Goal: Check status: Check status

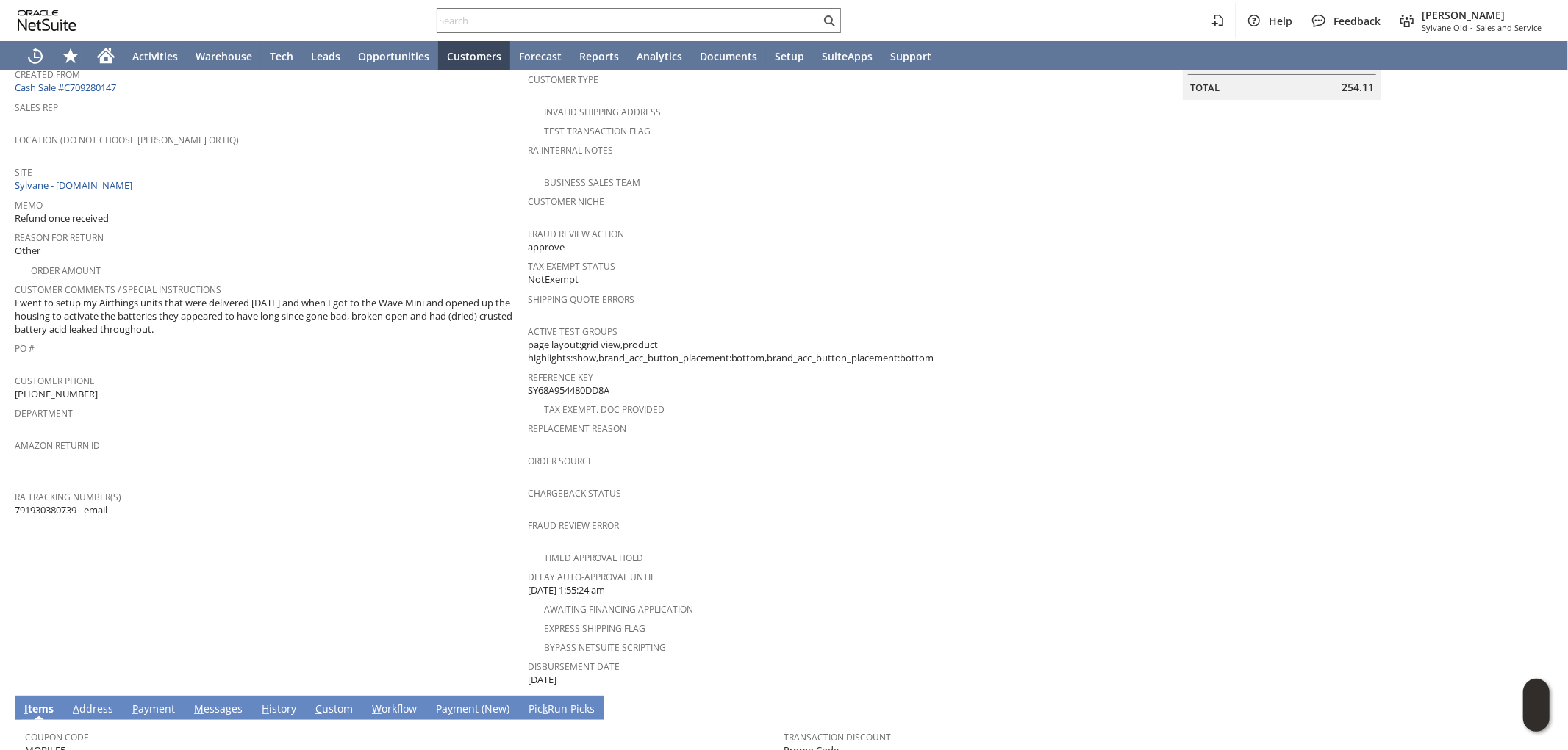
scroll to position [401, 0]
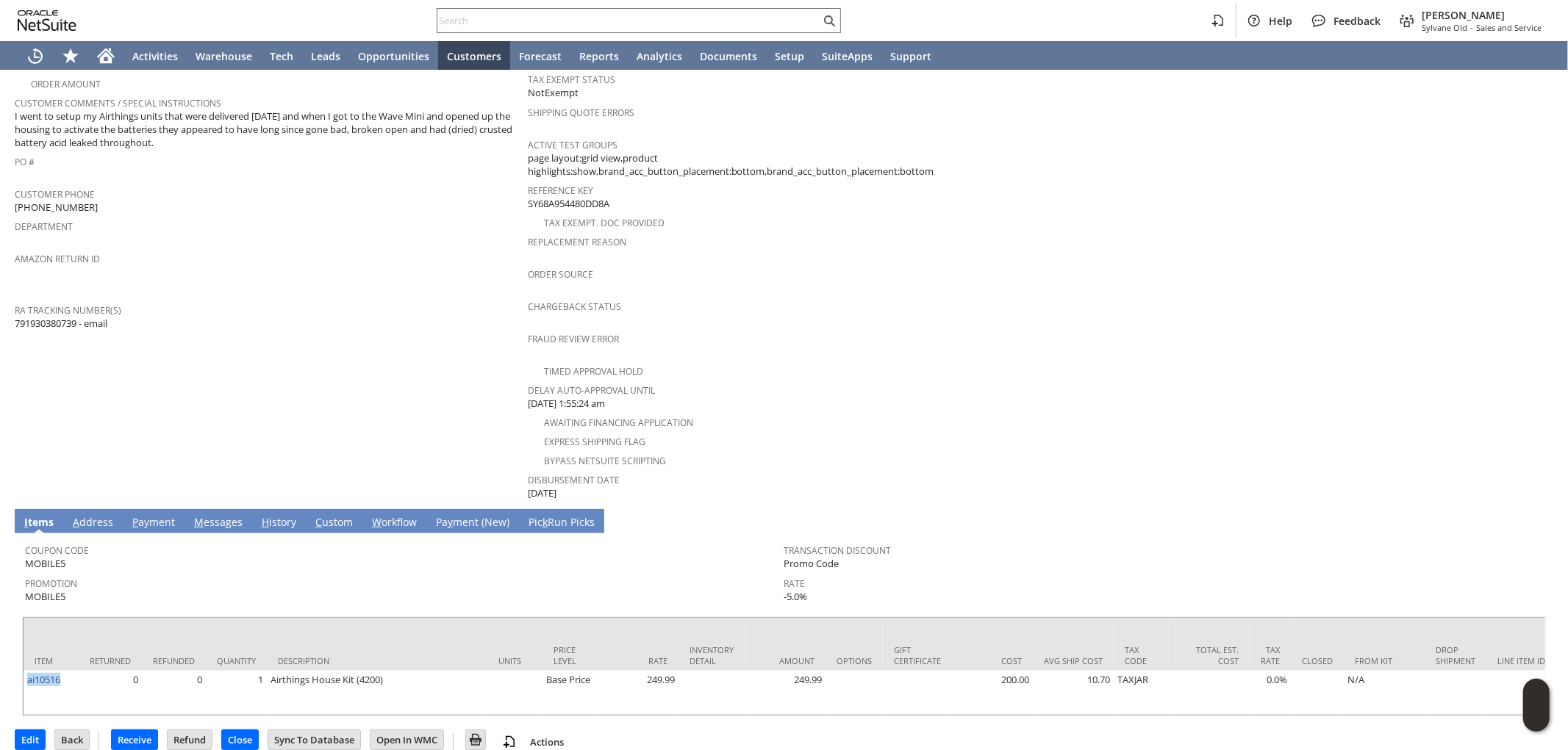
drag, startPoint x: 66, startPoint y: 648, endPoint x: 23, endPoint y: 653, distance: 43.3
copy link "ai10516"
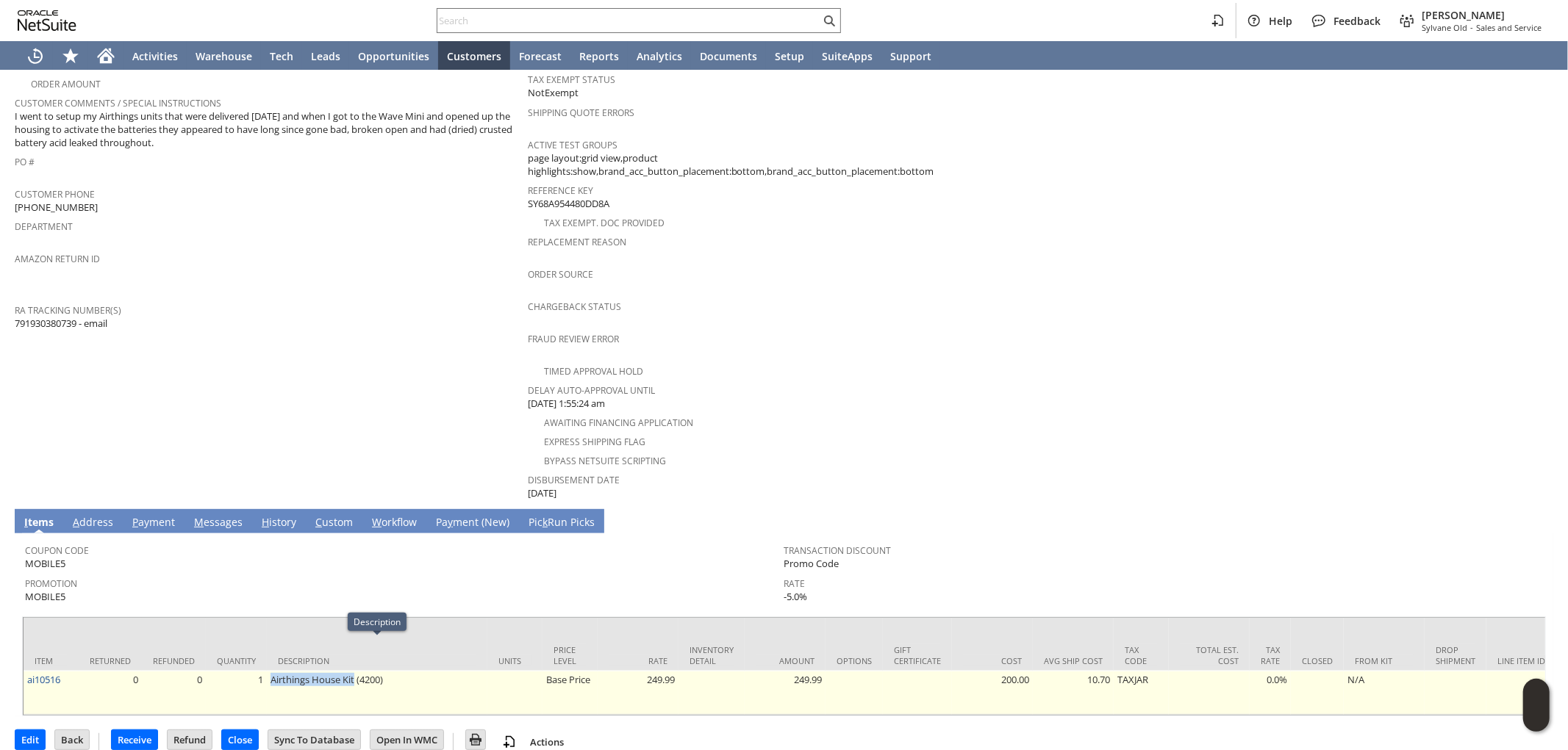
drag, startPoint x: 268, startPoint y: 648, endPoint x: 354, endPoint y: 645, distance: 86.1
click at [354, 671] on td "Airthings House Kit (4200)" at bounding box center [376, 692] width 220 height 44
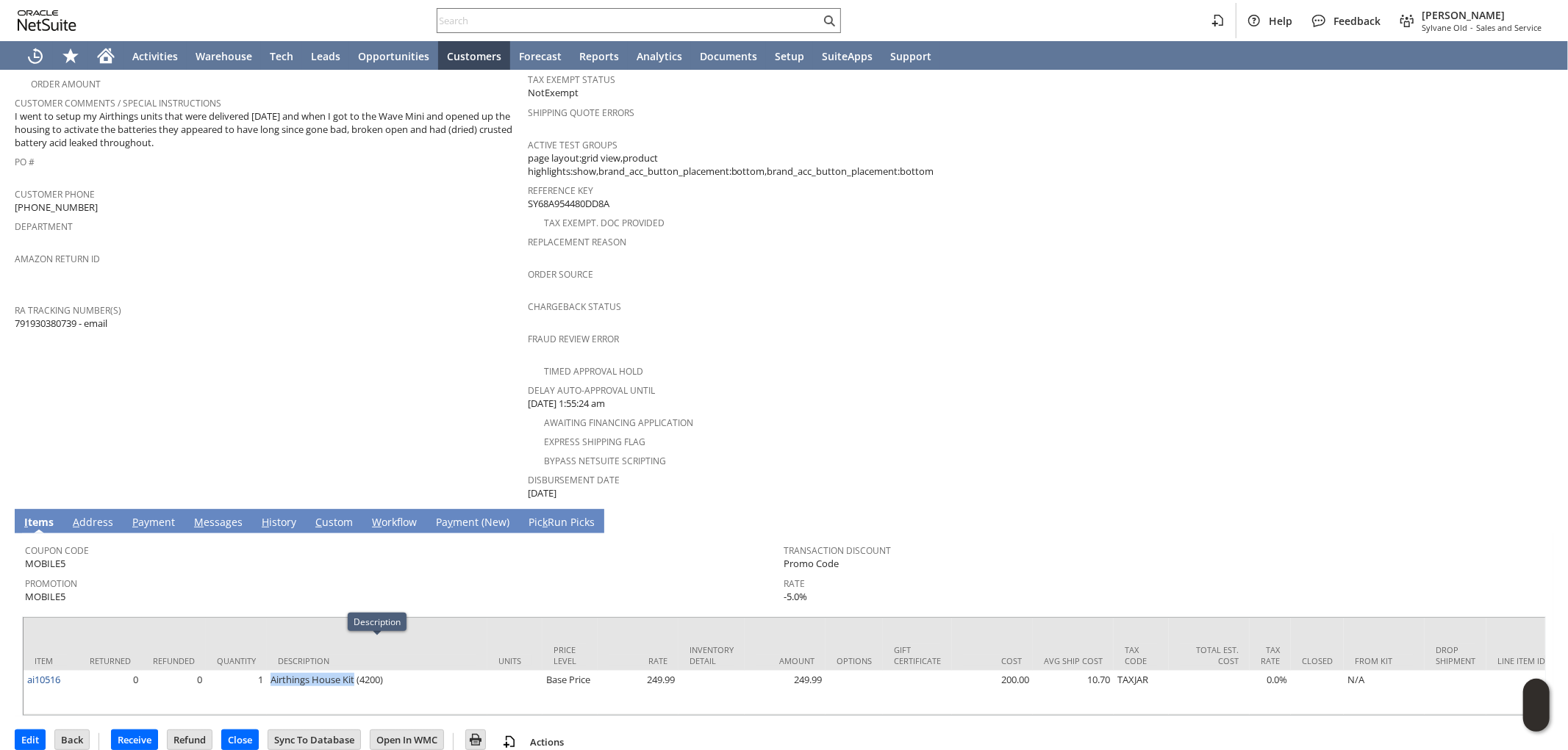
copy td "Airthings House Kit"
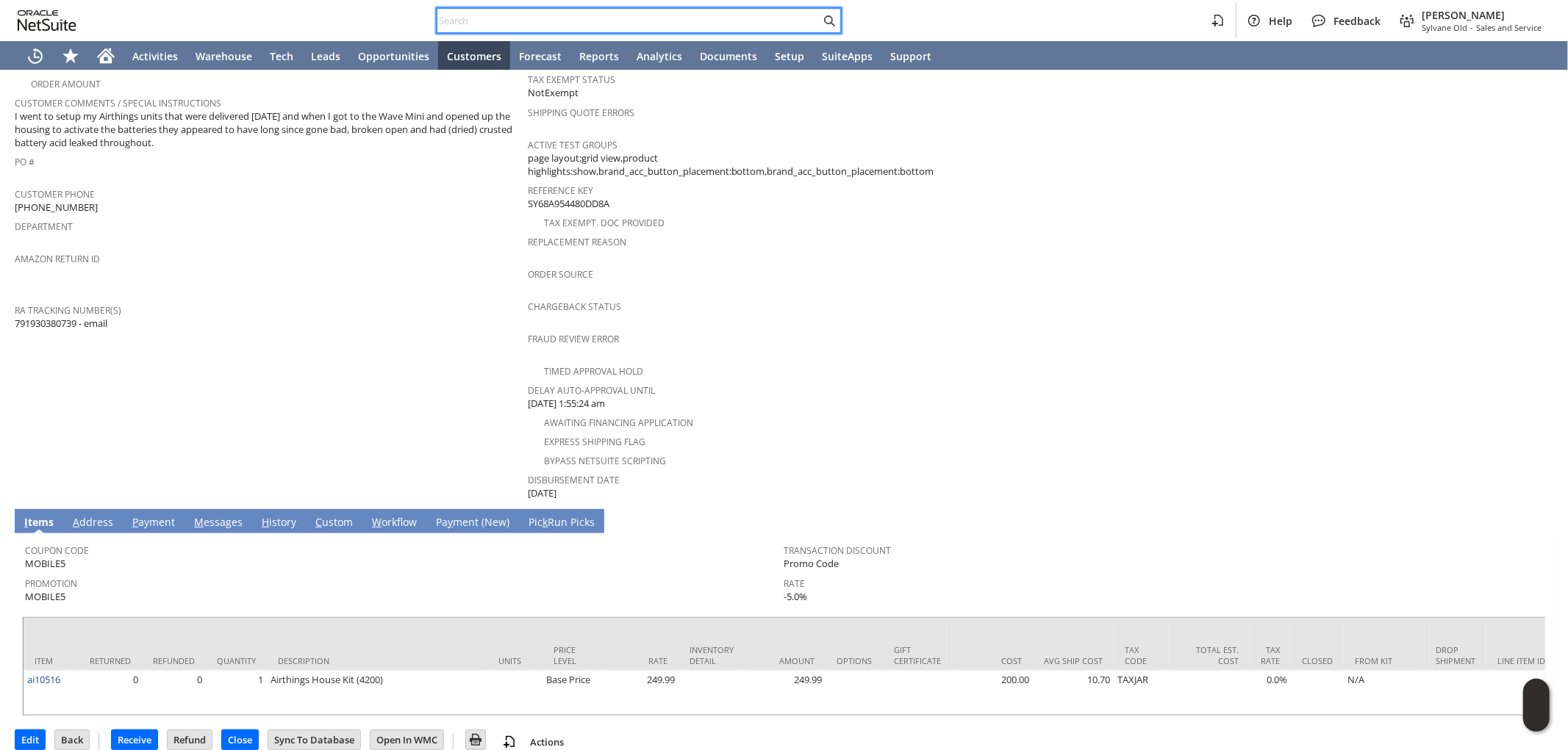
click at [568, 26] on input "text" at bounding box center [629, 20] width 383 height 18
paste input "SY68A4F77E90A0D"
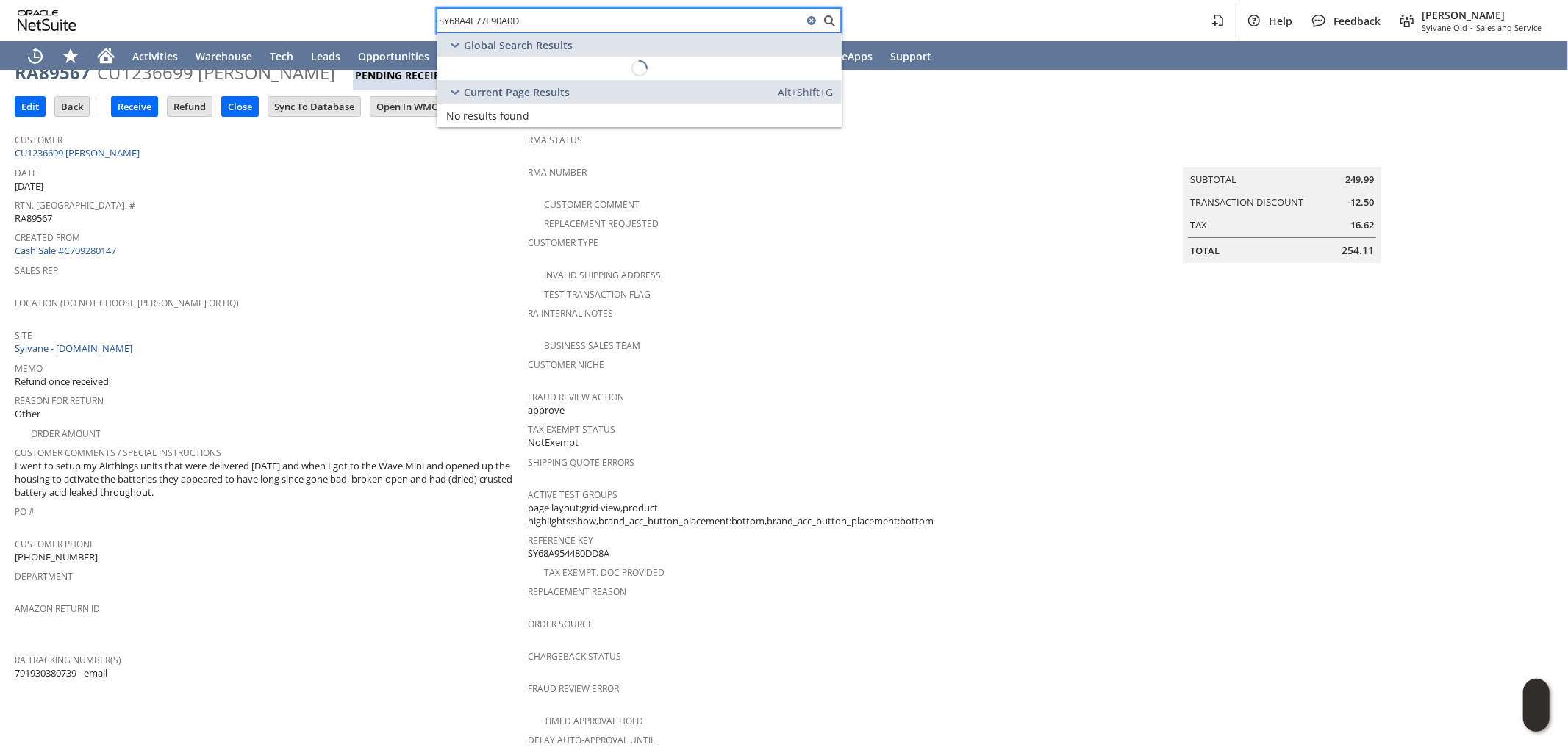
scroll to position [0, 0]
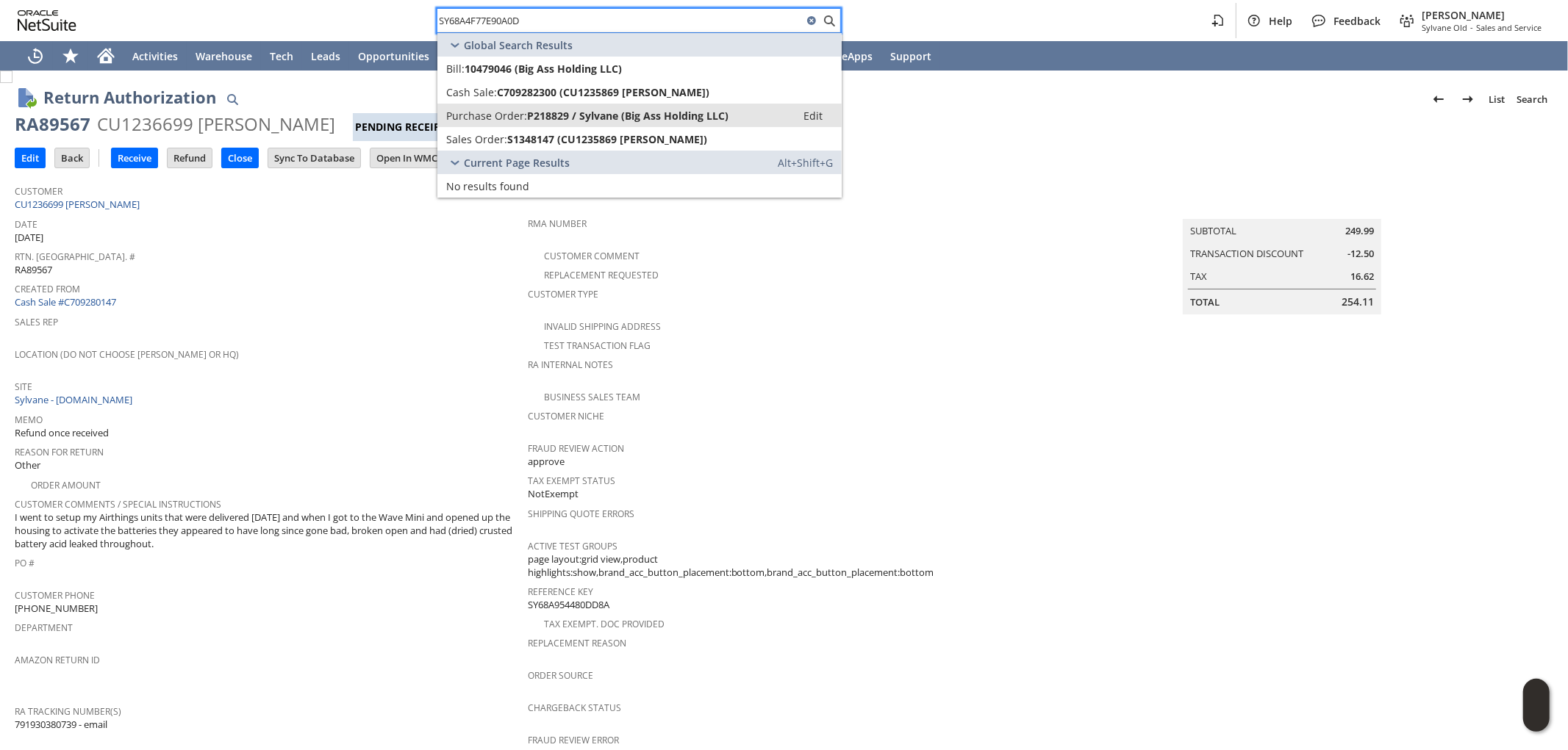
type input "SY68A4F77E90A0D"
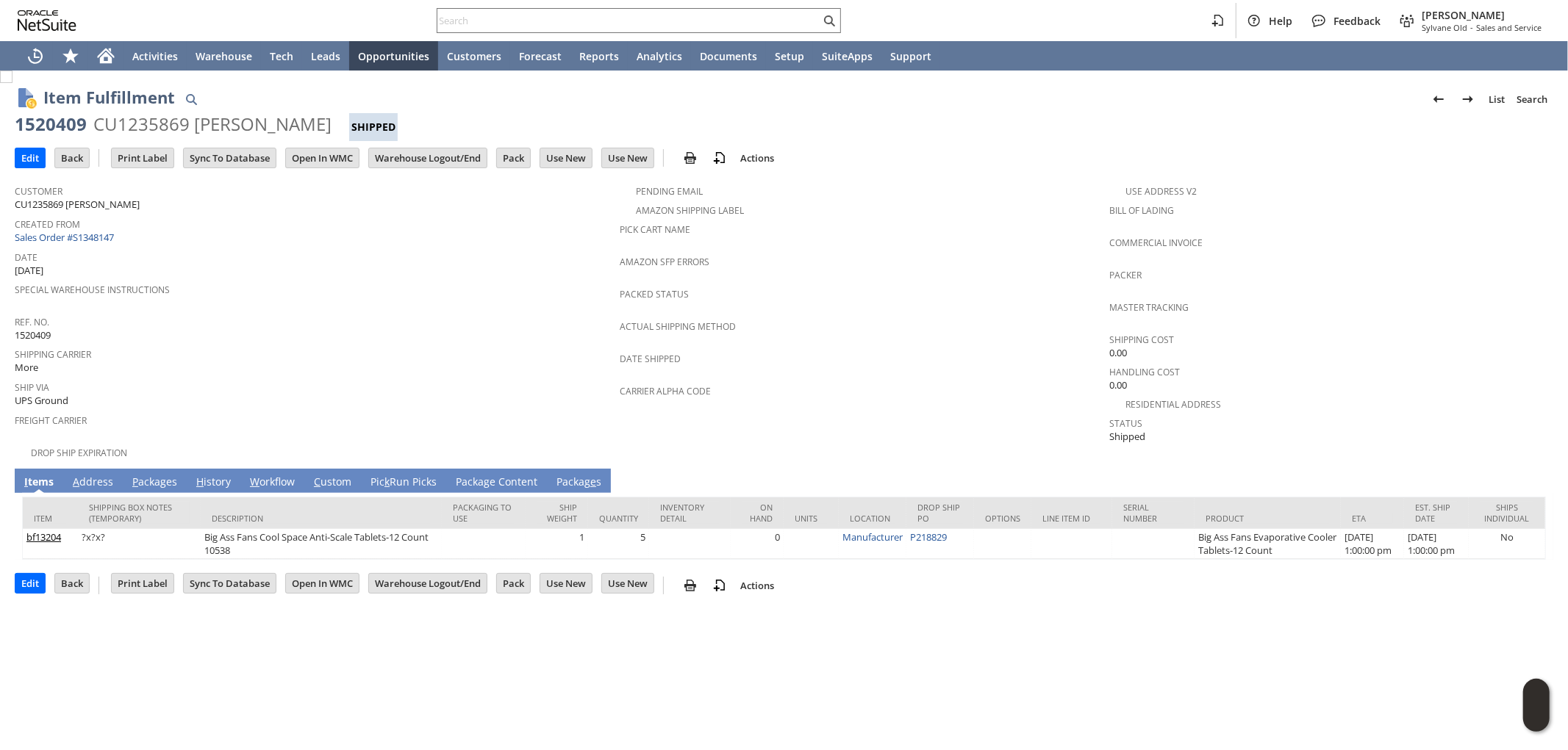
click at [157, 474] on link "P ackages" at bounding box center [155, 482] width 52 height 16
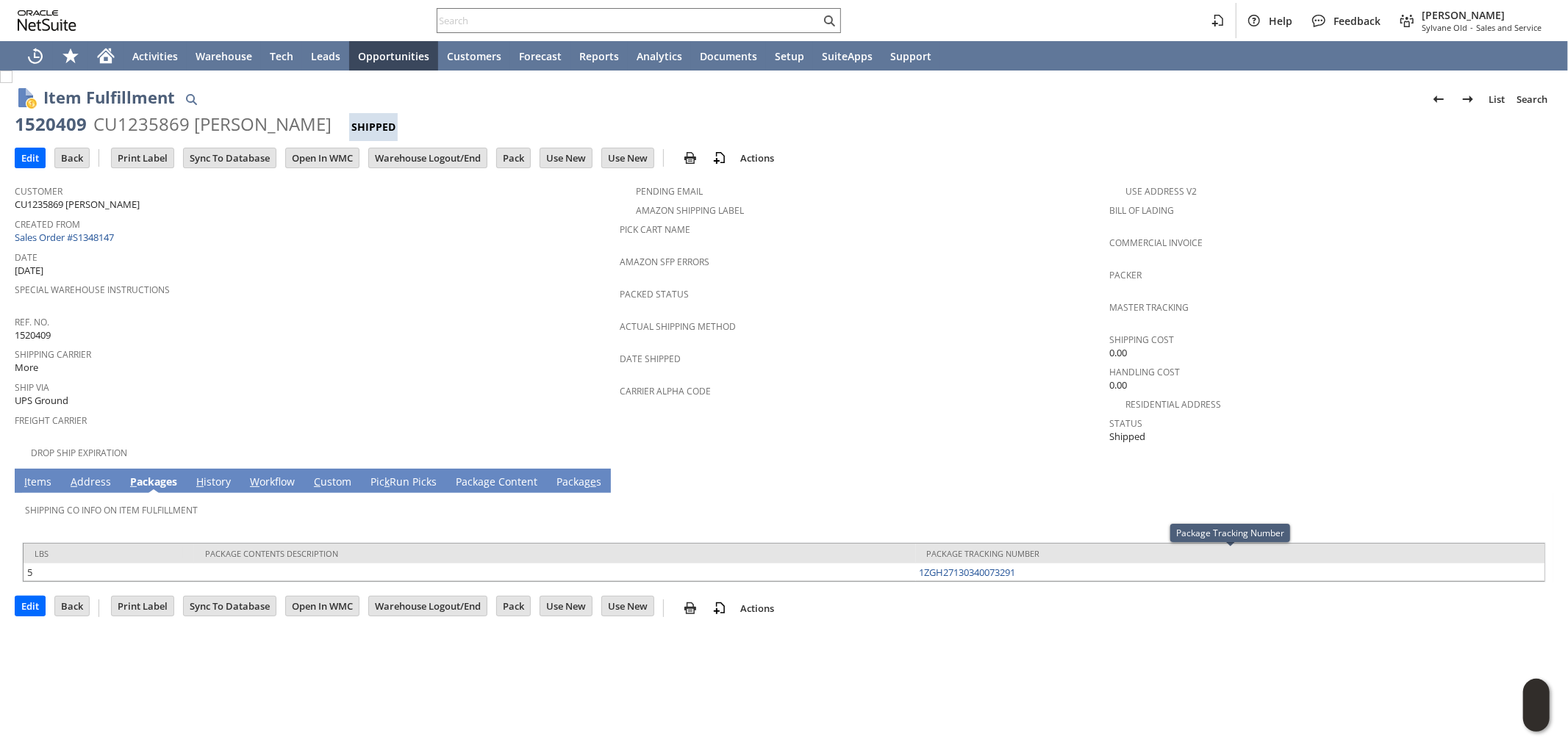
drag, startPoint x: 964, startPoint y: 553, endPoint x: 1033, endPoint y: 581, distance: 74.5
click at [1027, 600] on div "Edit Back New Print Print Label Print Item labels" at bounding box center [783, 602] width 1538 height 39
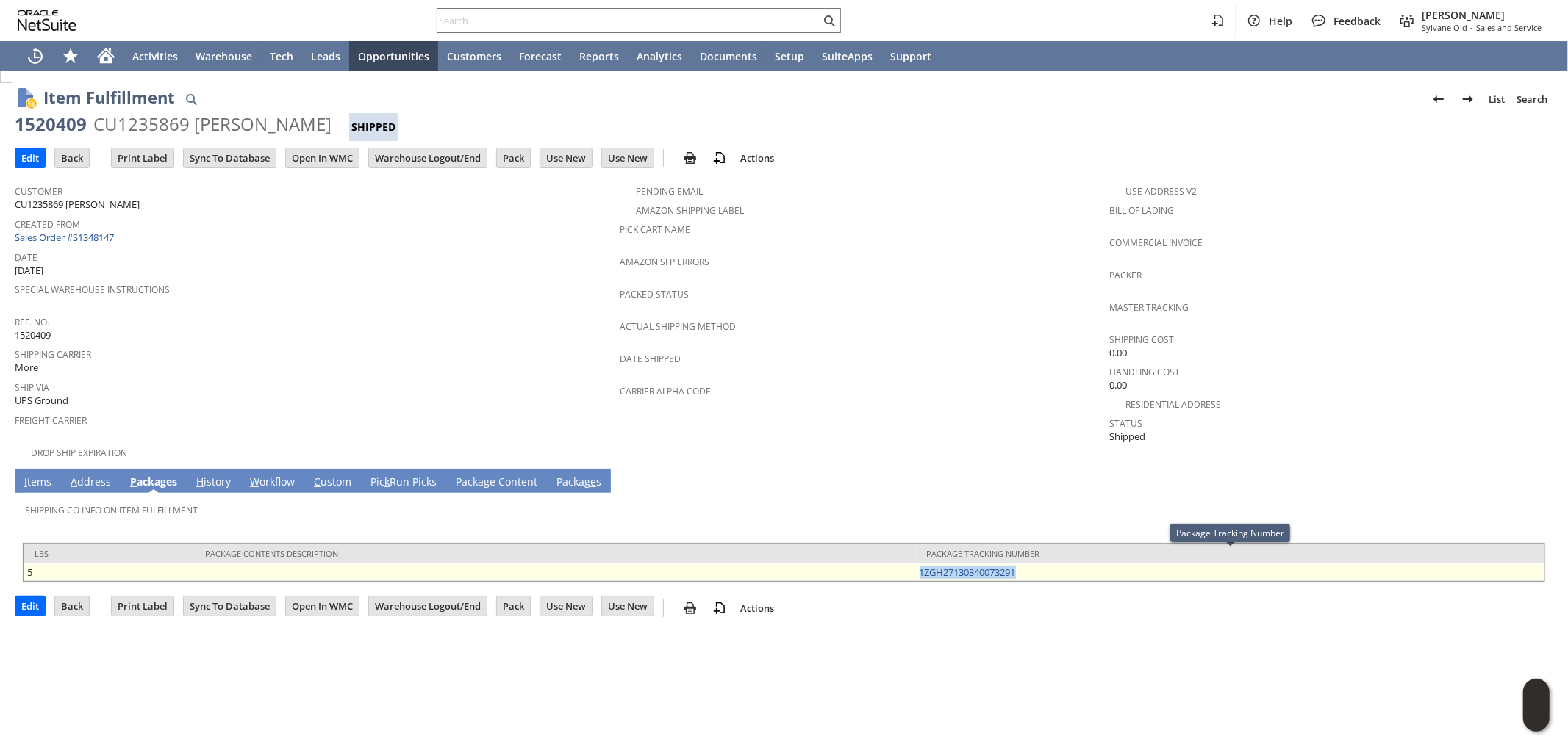
drag, startPoint x: 1034, startPoint y: 561, endPoint x: 916, endPoint y: 560, distance: 118.0
click at [916, 563] on td "1ZGH27130340073291" at bounding box center [1230, 572] width 629 height 18
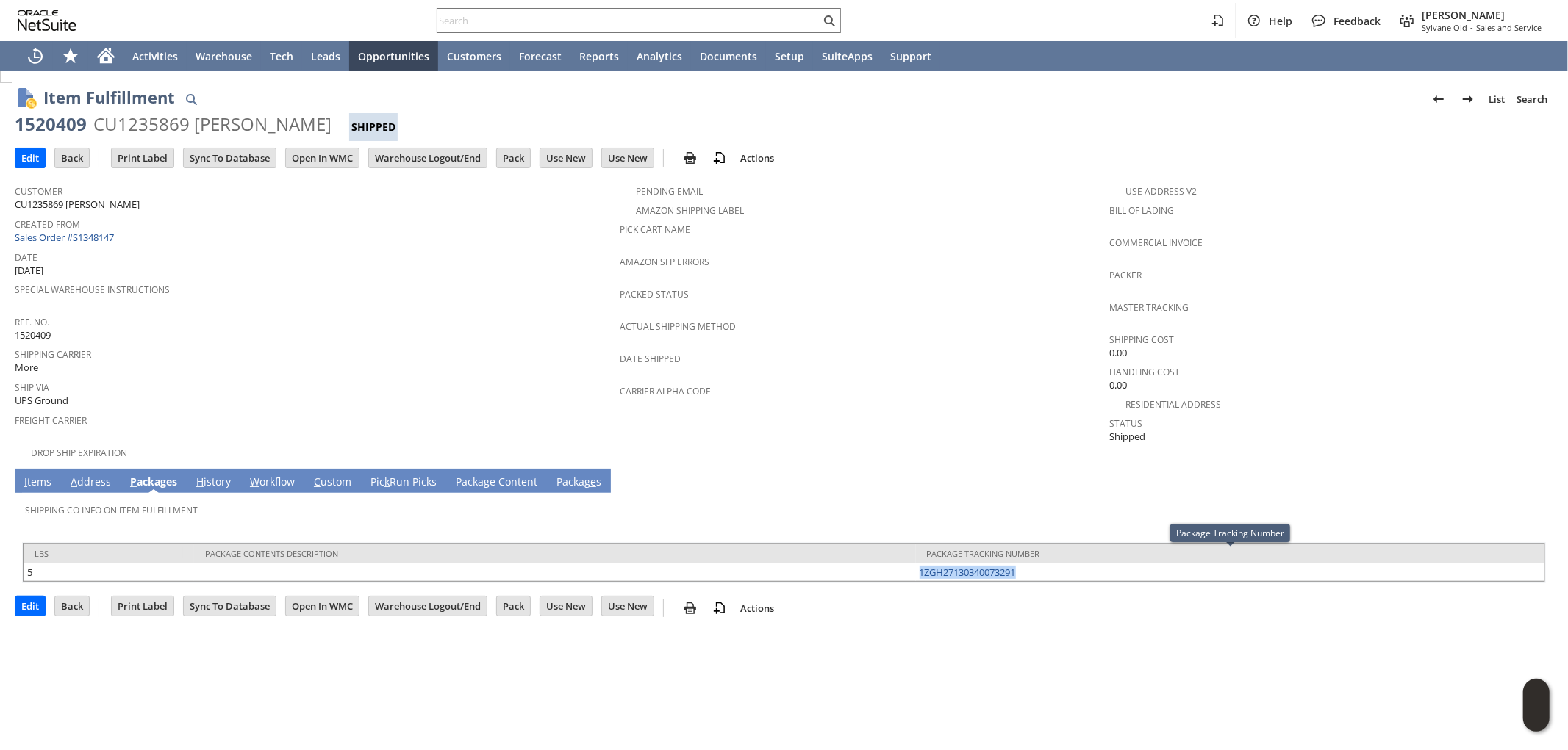
copy link "1ZGH27130340073291"
click at [88, 474] on link "A ddress" at bounding box center [91, 482] width 48 height 16
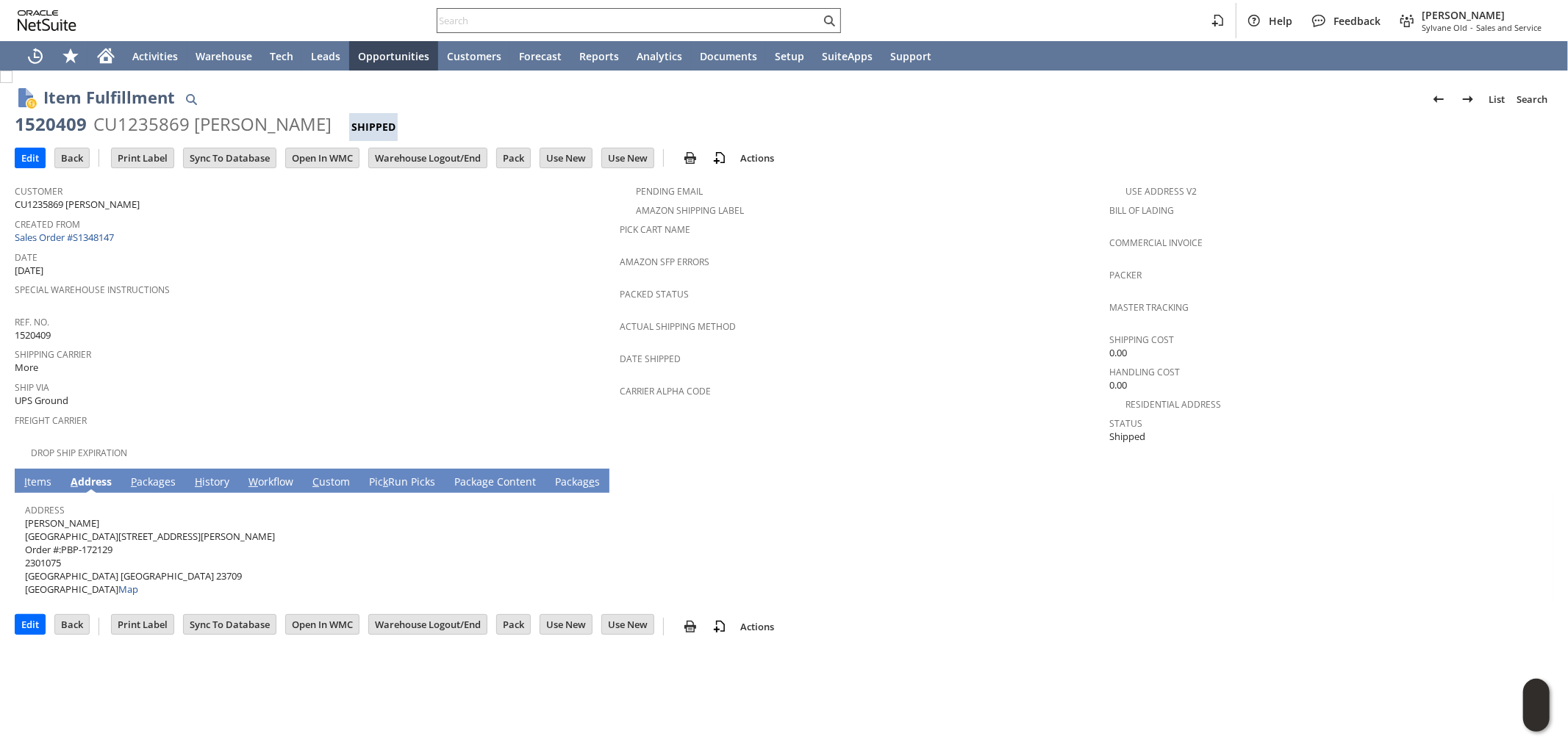
click at [733, 18] on input "text" at bounding box center [629, 20] width 383 height 18
paste input "7189862516"
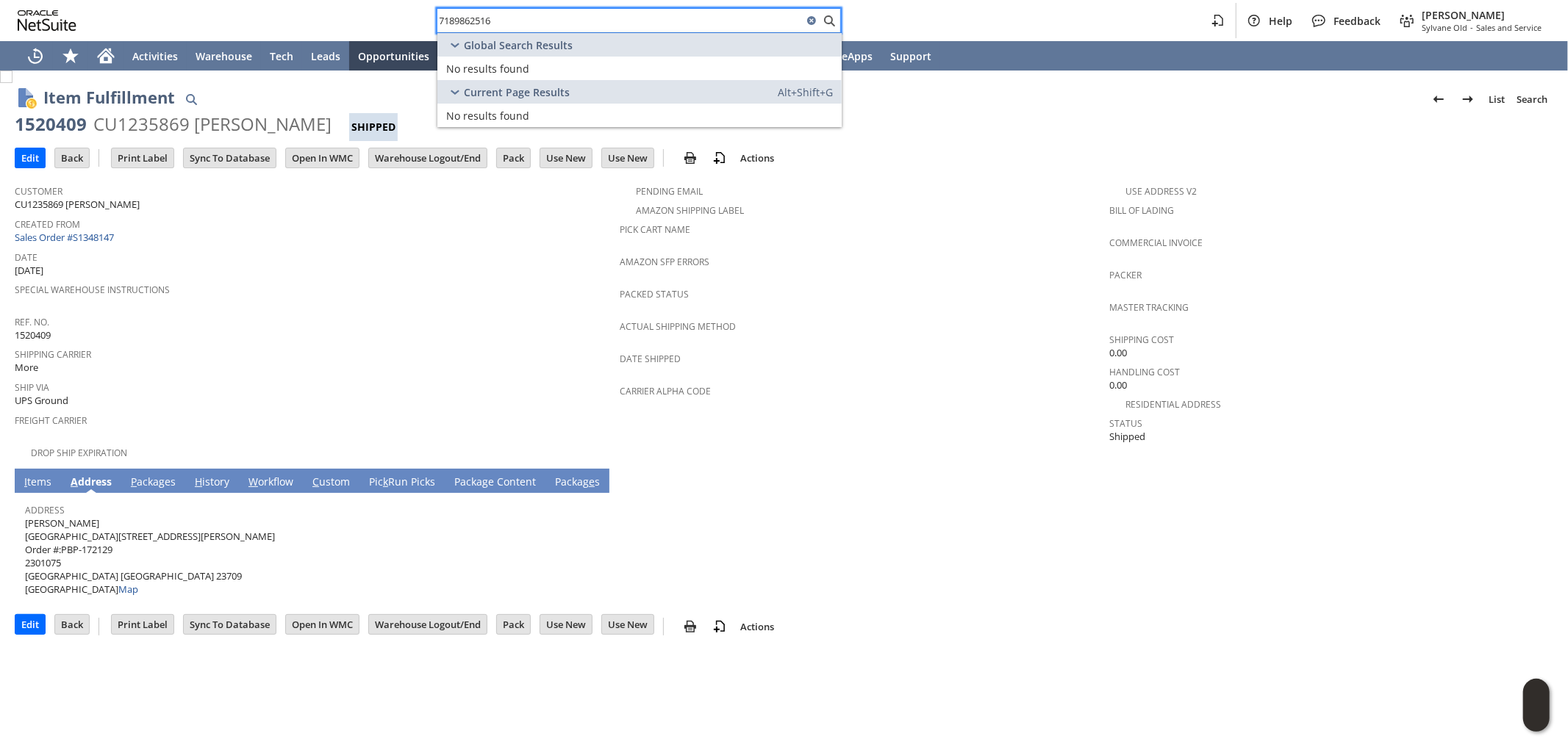
drag, startPoint x: 545, startPoint y: 18, endPoint x: 348, endPoint y: 44, distance: 198.7
click at [289, 2] on div "7189862516 Help Feedback Mark Neri Sylvane Old - Sales and Service" at bounding box center [784, 21] width 1568 height 41
paste input "fr1612"
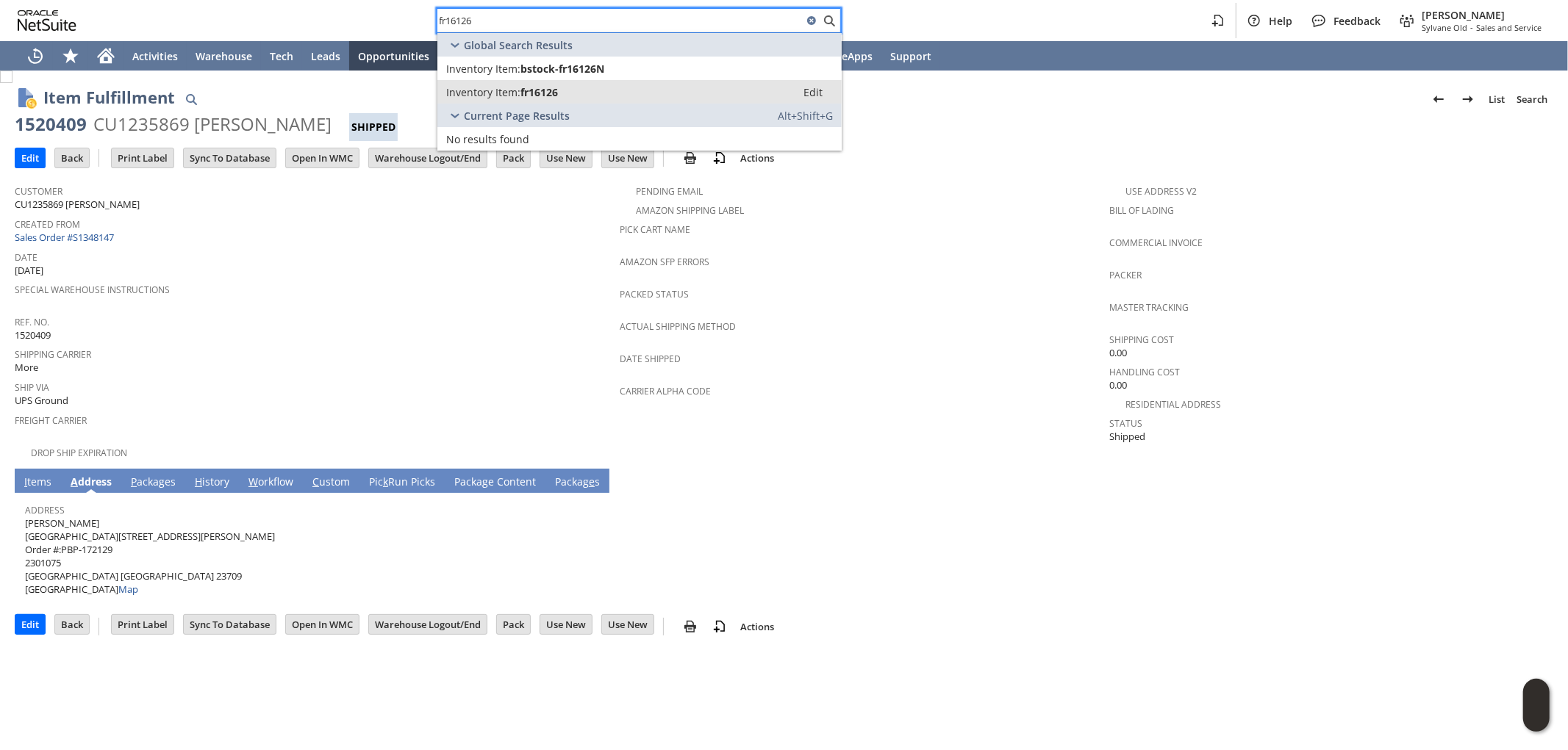
type input "fr16126"
click at [552, 91] on span "fr16126" at bounding box center [539, 92] width 38 height 14
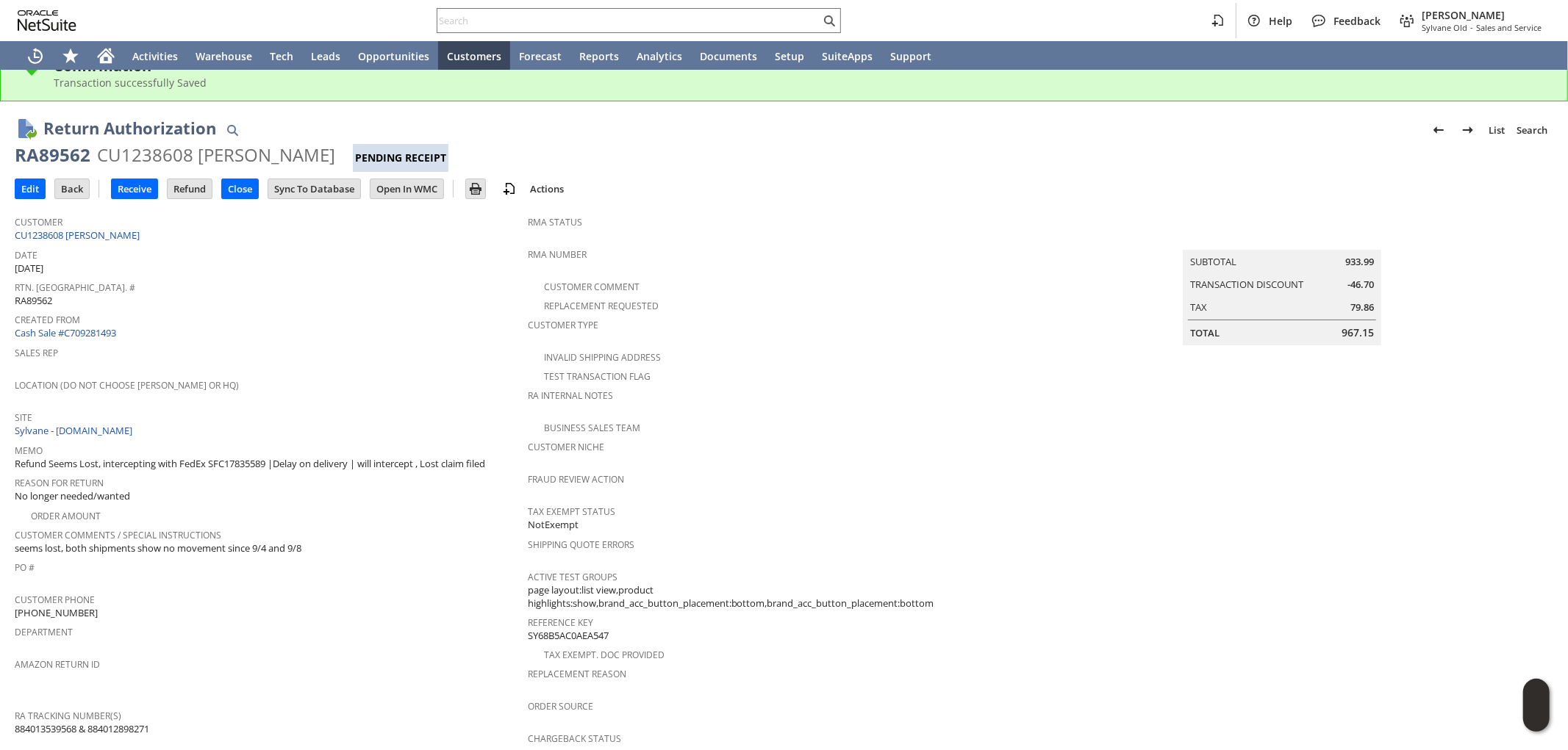
scroll to position [81, 0]
